Goal: Task Accomplishment & Management: Manage account settings

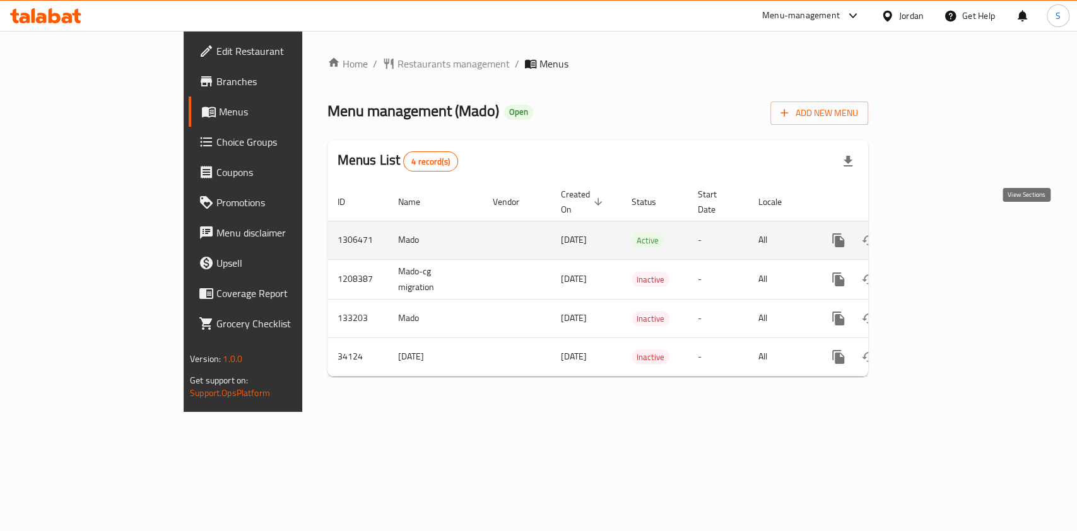
click at [937, 233] on icon "enhanced table" at bounding box center [929, 240] width 15 height 15
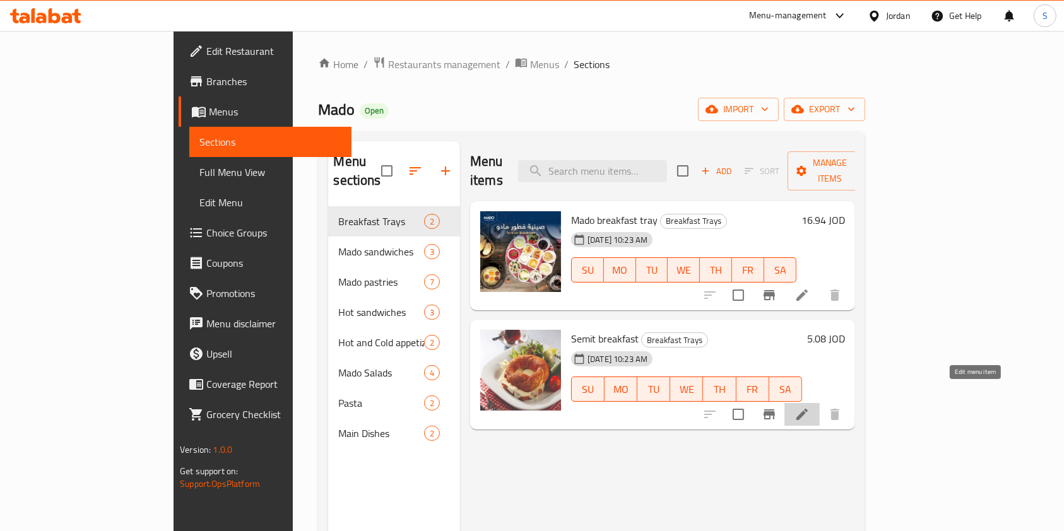
click at [809, 407] on icon at bounding box center [801, 414] width 15 height 15
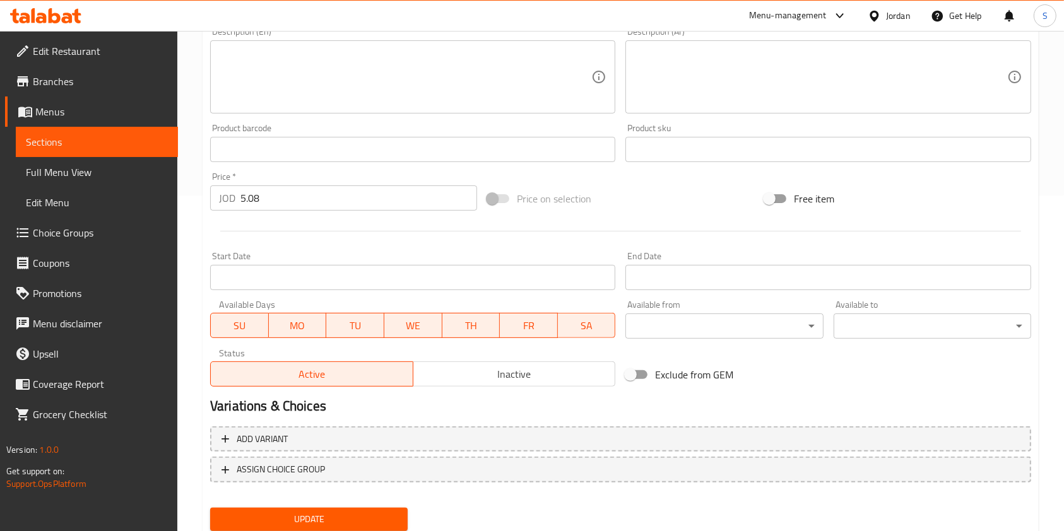
scroll to position [378, 0]
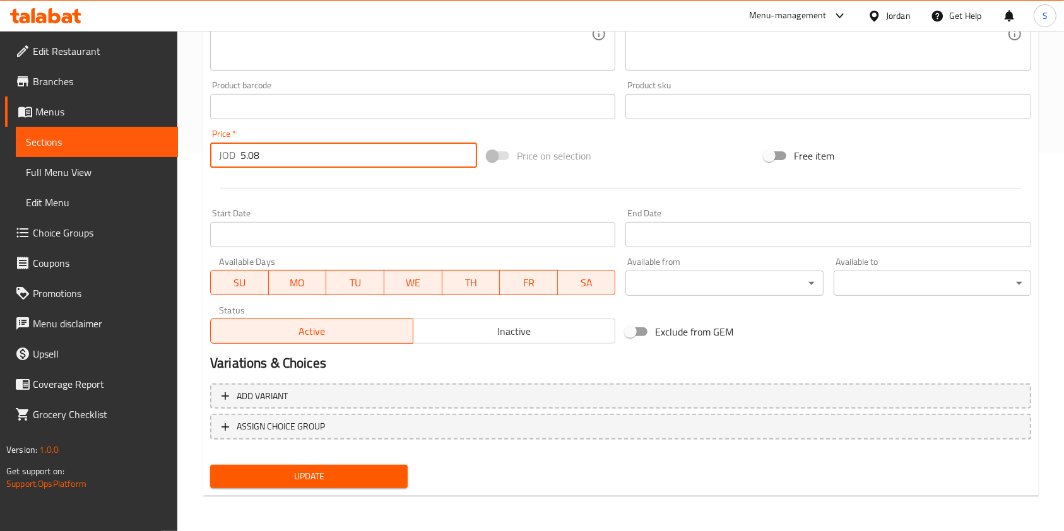
drag, startPoint x: 278, startPoint y: 164, endPoint x: 232, endPoint y: 153, distance: 47.4
click at [232, 153] on div "JOD 5.08 Price *" at bounding box center [343, 155] width 267 height 25
type input "4.52"
click at [314, 477] on span "Update" at bounding box center [308, 477] width 177 height 16
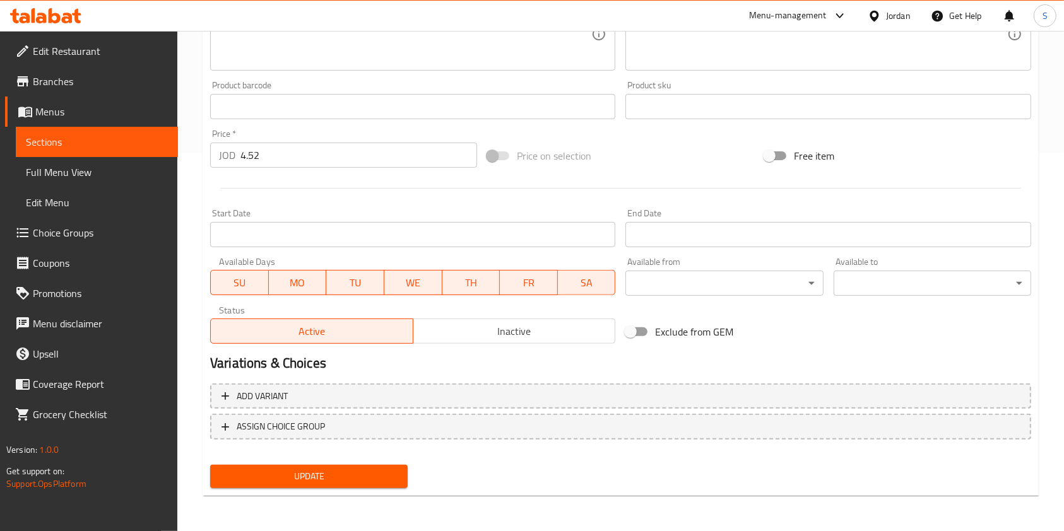
click at [346, 466] on button "Update" at bounding box center [308, 476] width 197 height 23
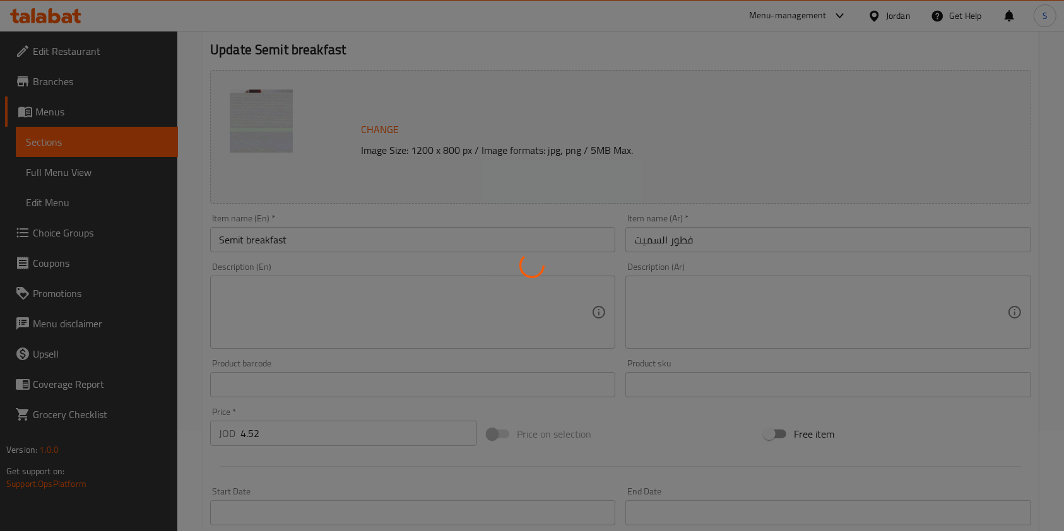
scroll to position [0, 0]
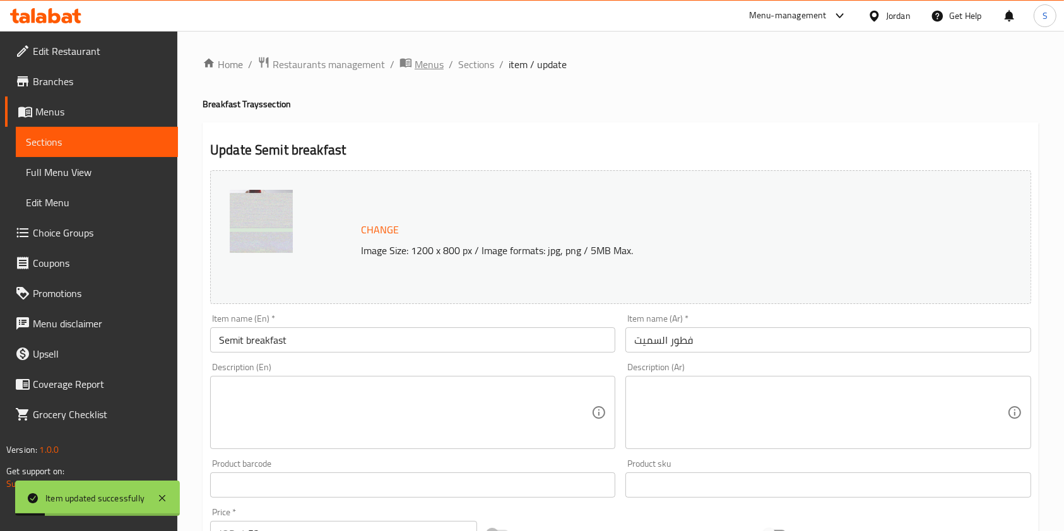
click at [427, 62] on span "Menus" at bounding box center [428, 64] width 29 height 15
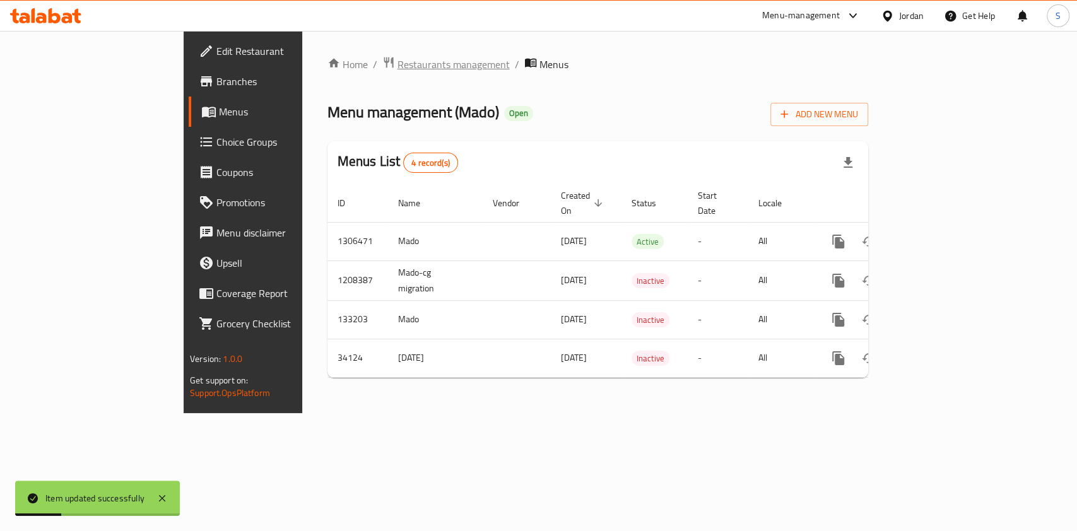
click at [397, 63] on span "Restaurants management" at bounding box center [453, 64] width 112 height 15
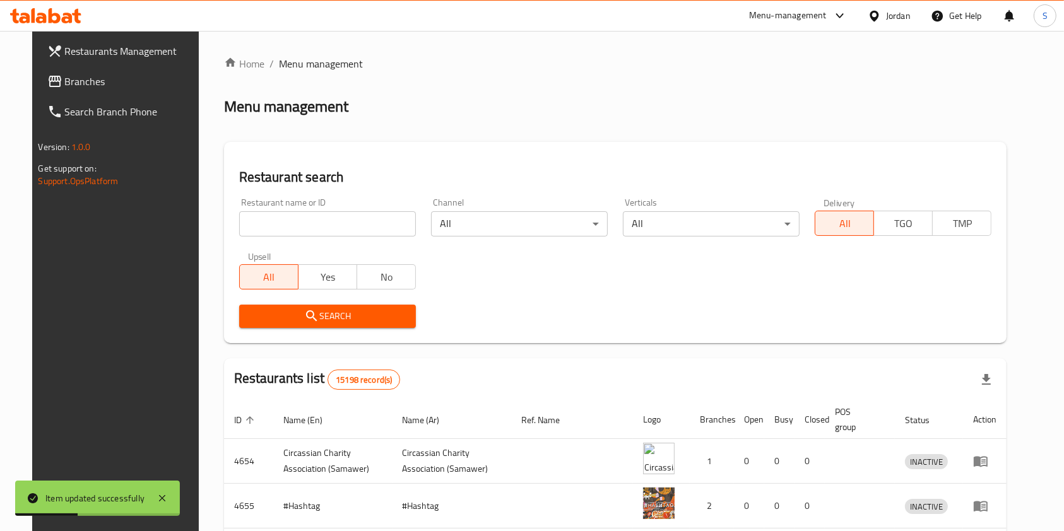
click at [303, 213] on div "Home / Menu management Menu management Restaurant search Restaurant name or ID …" at bounding box center [615, 441] width 783 height 771
click at [297, 221] on input "search" at bounding box center [327, 223] width 177 height 25
type input "steak 501"
click at [281, 315] on span "Search" at bounding box center [327, 316] width 156 height 16
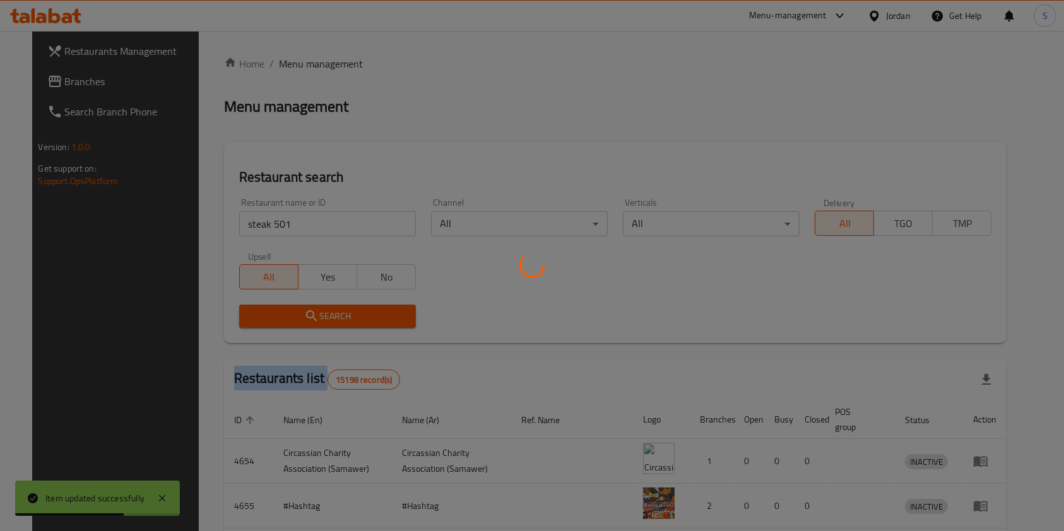
click at [281, 315] on div at bounding box center [532, 265] width 1064 height 531
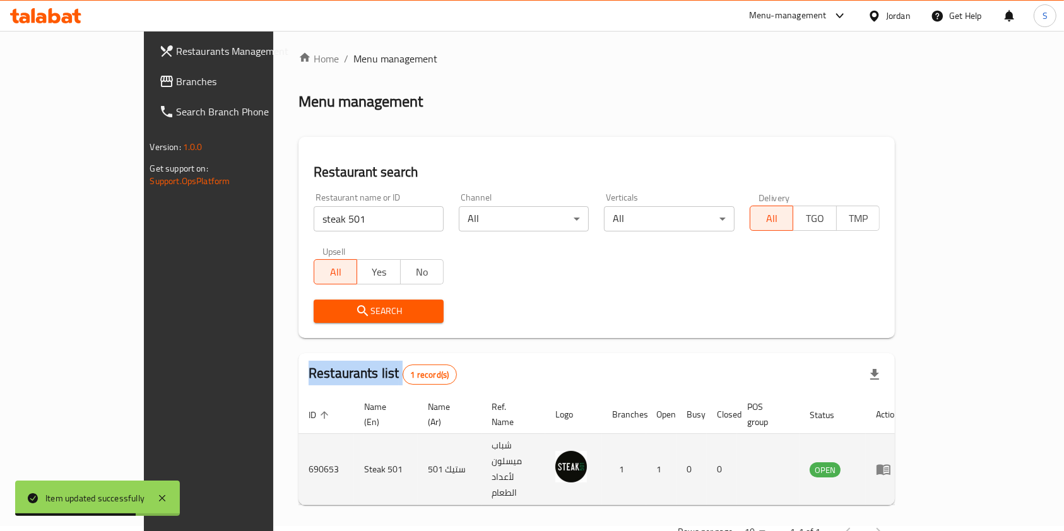
scroll to position [6, 0]
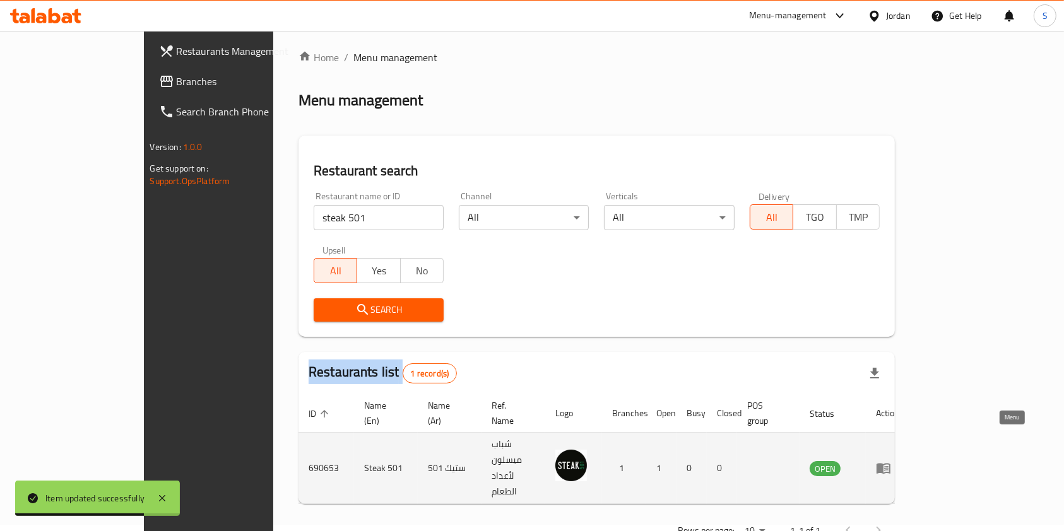
click at [891, 460] on icon "enhanced table" at bounding box center [883, 467] width 15 height 15
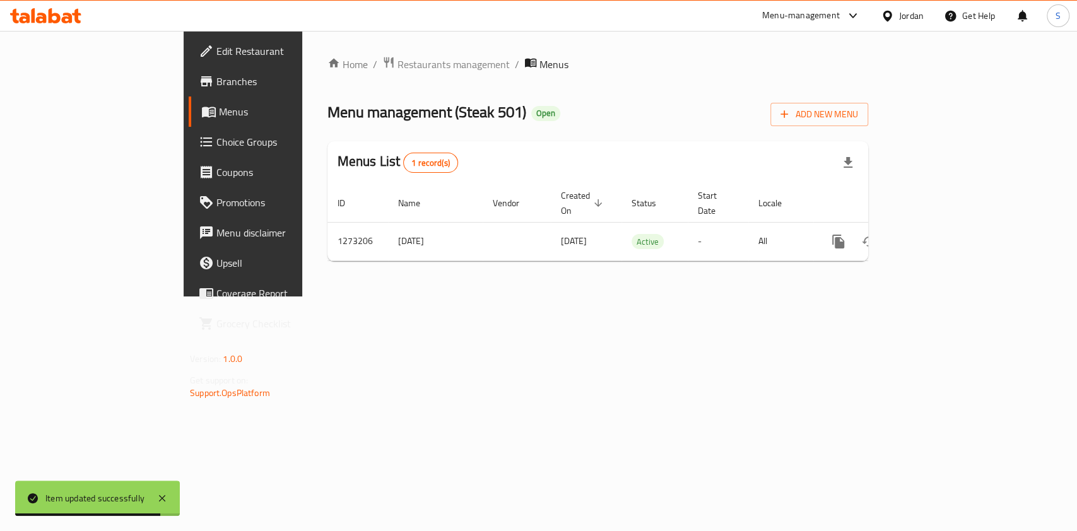
click at [216, 79] on span "Branches" at bounding box center [284, 81] width 137 height 15
